Goal: Information Seeking & Learning: Learn about a topic

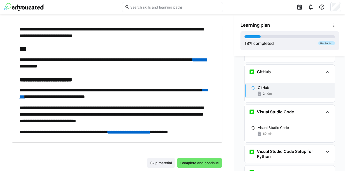
scroll to position [40, 0]
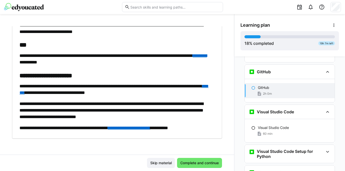
click at [63, 95] on link "********" at bounding box center [113, 89] width 189 height 11
click at [193, 58] on link "********" at bounding box center [200, 56] width 14 height 5
click at [140, 130] on link "**********" at bounding box center [129, 128] width 42 height 5
click at [190, 163] on span "Complete and continue" at bounding box center [200, 163] width 40 height 5
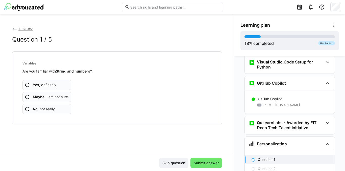
scroll to position [504, 0]
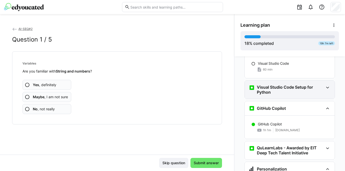
click at [278, 86] on h3 "Visual Studio Code Setup for Python" at bounding box center [290, 90] width 67 height 10
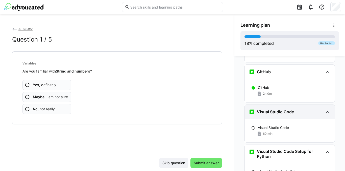
scroll to position [428, 0]
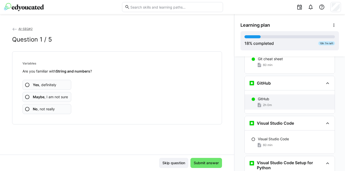
click at [265, 95] on div "GitHub 2h 0m" at bounding box center [290, 102] width 90 height 15
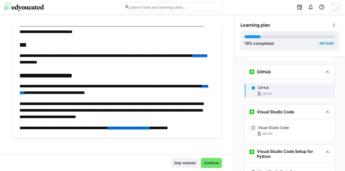
scroll to position [40, 0]
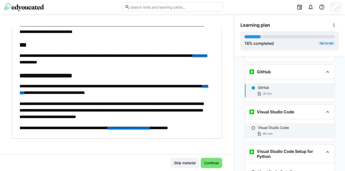
click at [276, 125] on p "Visual Studio Code" at bounding box center [273, 127] width 31 height 5
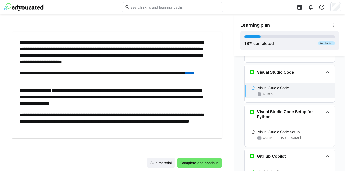
scroll to position [480, 0]
click at [258, 85] on p "Visual Studio Code" at bounding box center [273, 87] width 31 height 5
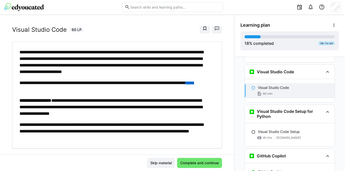
scroll to position [22, 0]
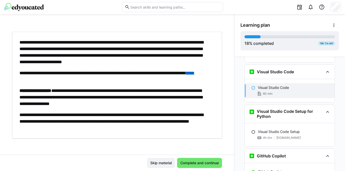
click at [186, 75] on link "****" at bounding box center [190, 73] width 9 height 5
click at [196, 163] on span "Complete and continue" at bounding box center [200, 163] width 40 height 5
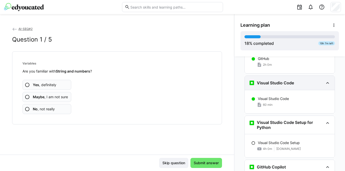
scroll to position [502, 0]
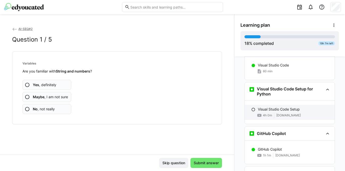
click at [266, 107] on p "Visual Studio Code Setup" at bounding box center [279, 109] width 42 height 5
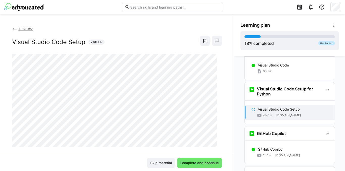
scroll to position [520, 0]
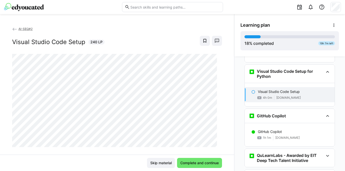
click at [150, 32] on app-back-navigation "AI-SEQ#2" at bounding box center [117, 29] width 210 height 6
click at [6, 83] on div "AI-SEQ#2 Visual Studio Code Setup 240 LP" at bounding box center [117, 90] width 234 height 129
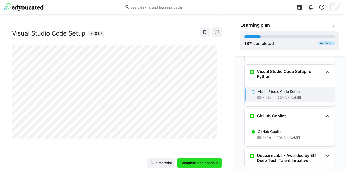
click at [195, 163] on span "Complete and continue" at bounding box center [200, 163] width 40 height 5
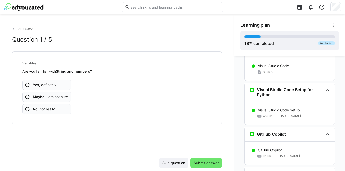
scroll to position [502, 0]
click at [26, 97] on eds-icon at bounding box center [27, 97] width 5 height 5
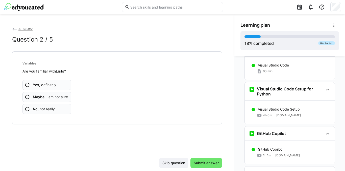
click at [26, 97] on eds-icon at bounding box center [27, 97] width 5 height 5
click at [27, 97] on eds-icon at bounding box center [27, 97] width 5 height 5
click at [29, 97] on eds-icon at bounding box center [27, 97] width 5 height 5
click at [27, 96] on eds-icon at bounding box center [27, 97] width 5 height 5
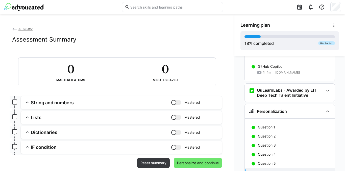
scroll to position [603, 0]
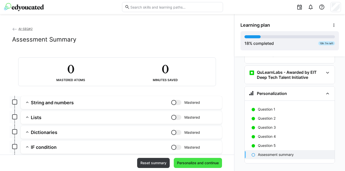
click at [183, 163] on span "Personalize and continue" at bounding box center [197, 163] width 43 height 5
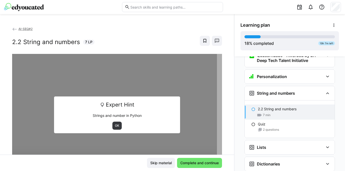
scroll to position [615, 0]
